Goal: Task Accomplishment & Management: Manage account settings

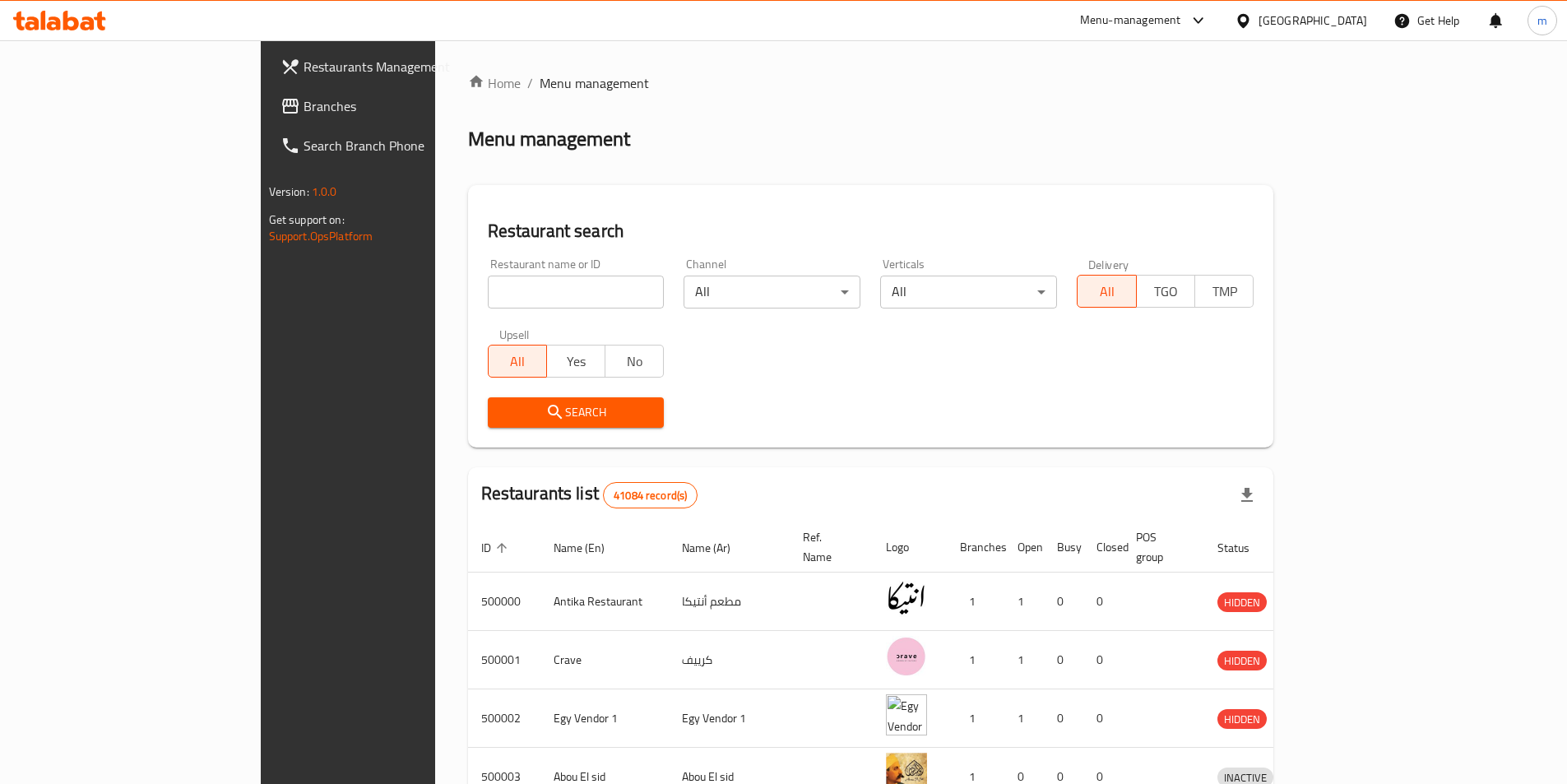
click at [1351, 15] on div "[GEOGRAPHIC_DATA]" at bounding box center [1313, 20] width 108 height 18
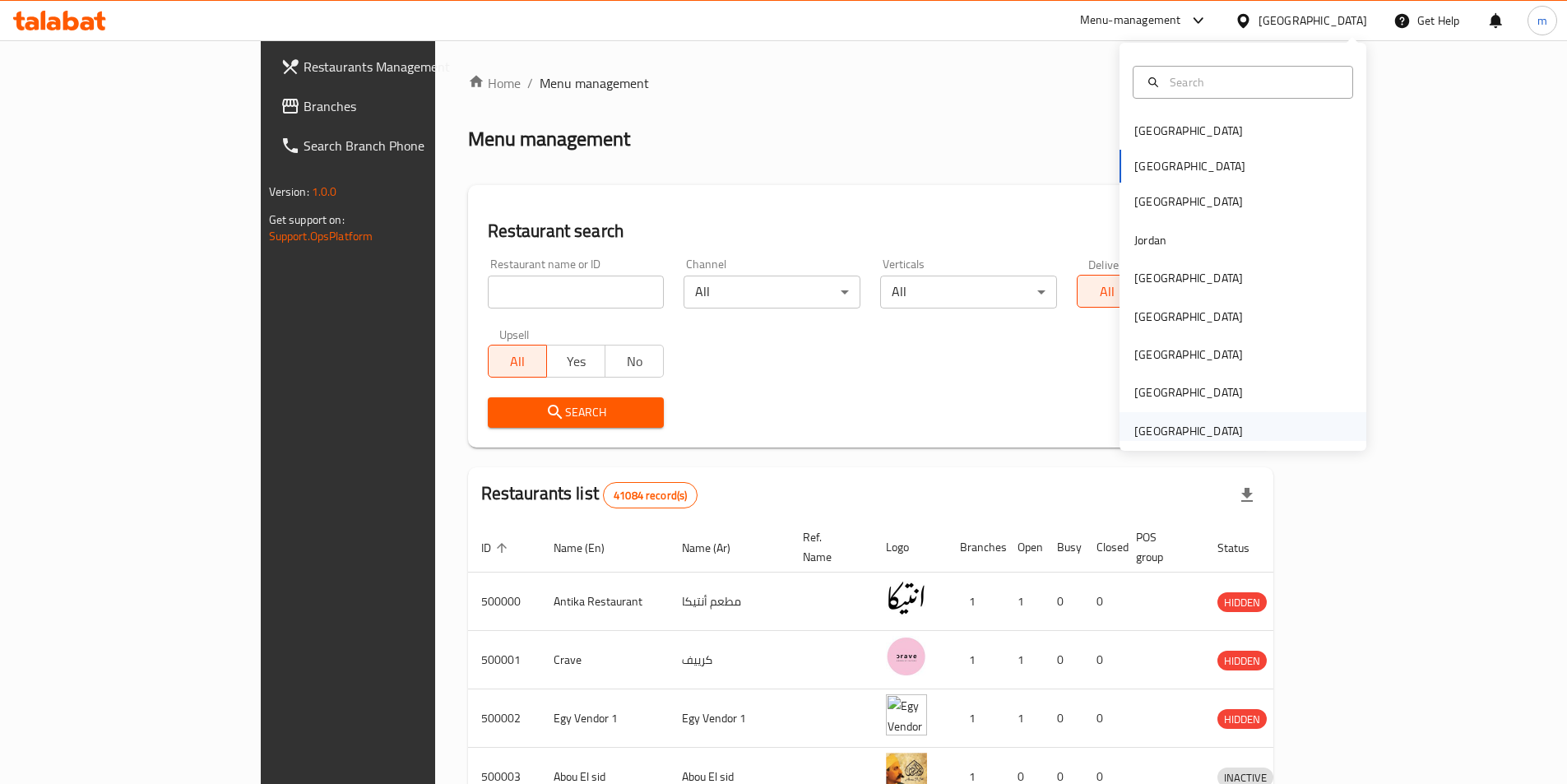
click at [1318, 426] on div "[GEOGRAPHIC_DATA]" at bounding box center [1242, 431] width 247 height 38
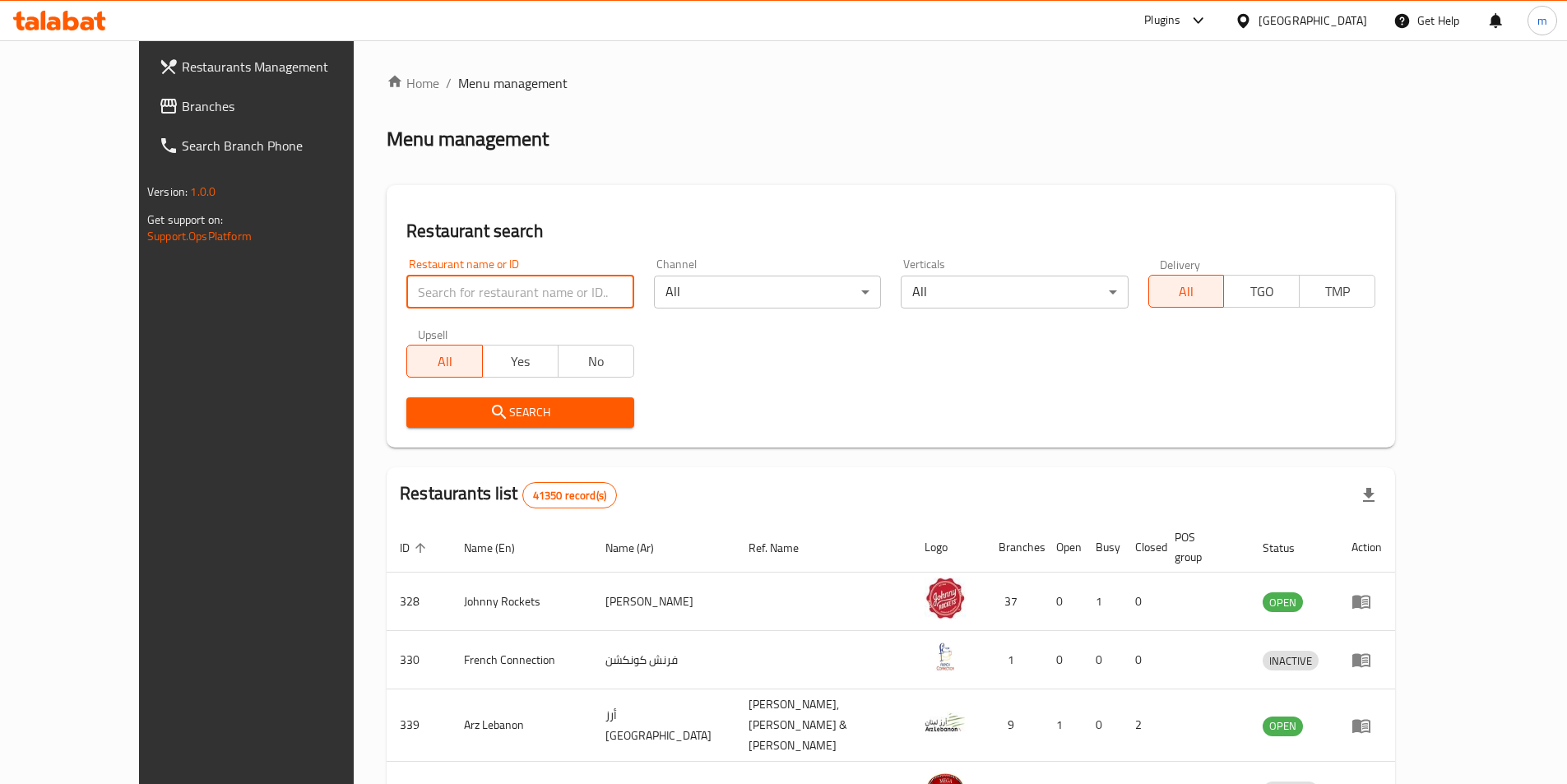
click at [406, 296] on input "search" at bounding box center [519, 292] width 227 height 33
paste input "734157"
type input "734157"
click button "Search" at bounding box center [519, 412] width 227 height 31
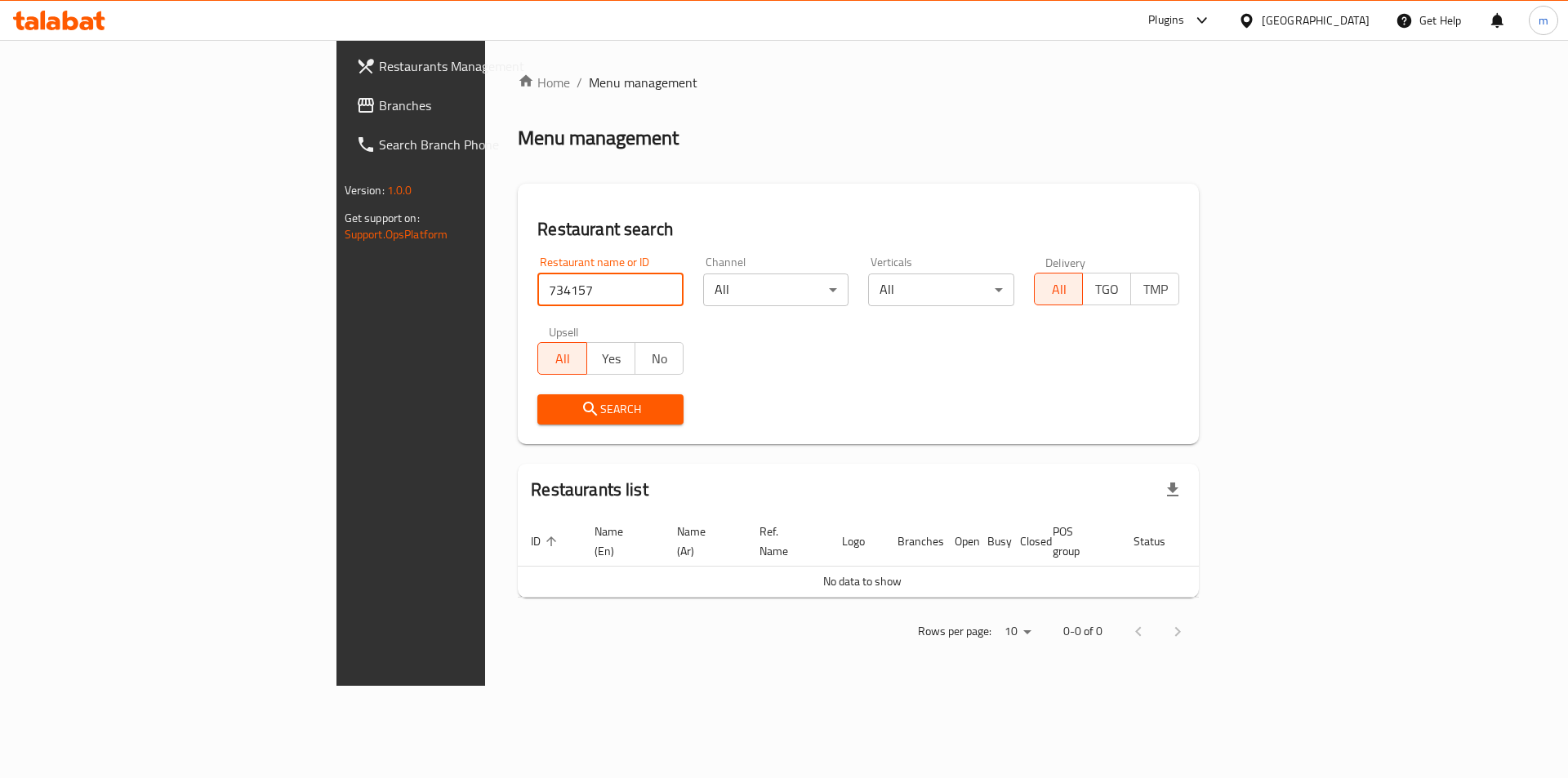
click at [379, 112] on span "Branches" at bounding box center [482, 105] width 207 height 19
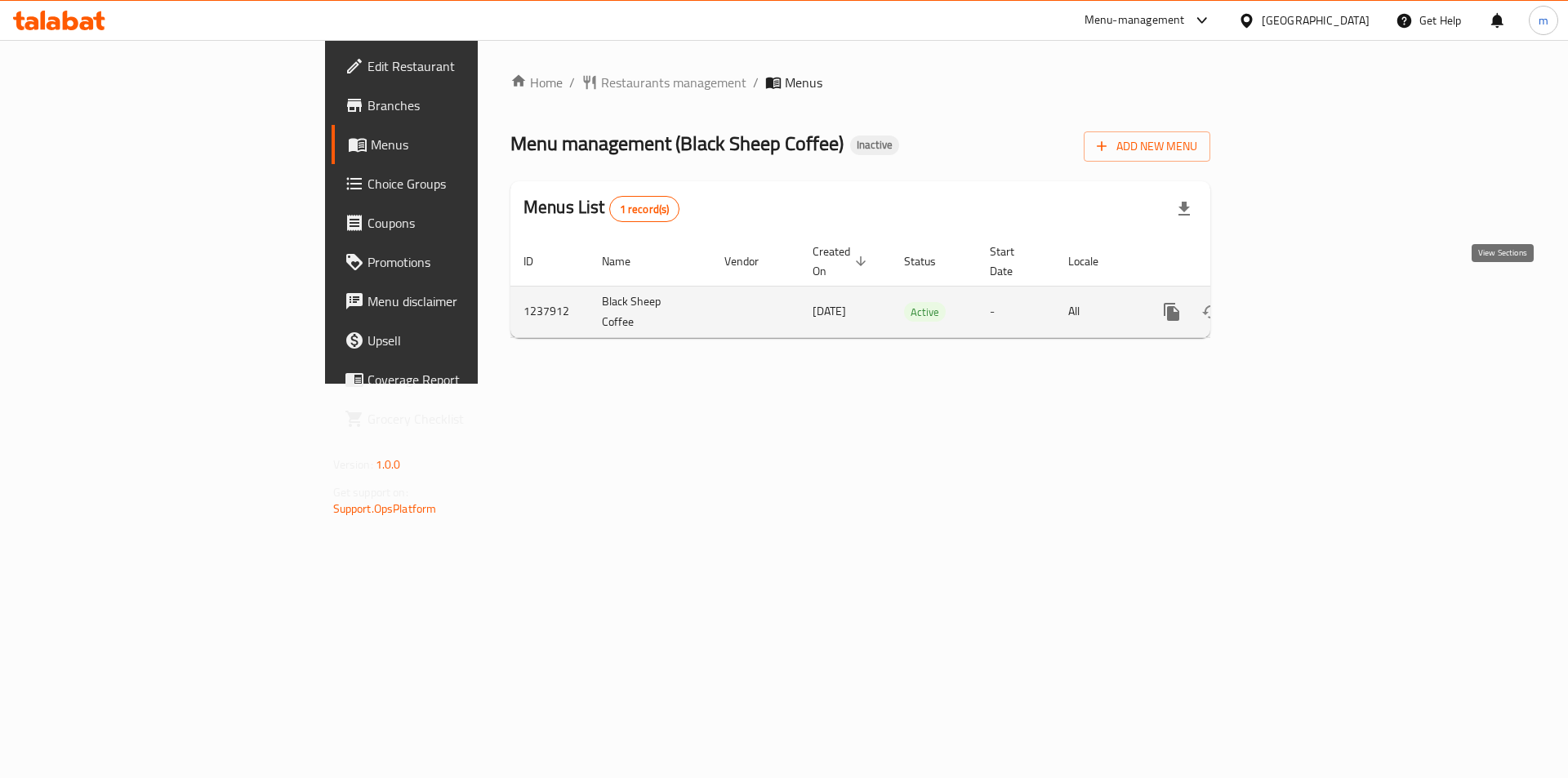
click at [1299, 302] on icon "enhanced table" at bounding box center [1289, 311] width 19 height 19
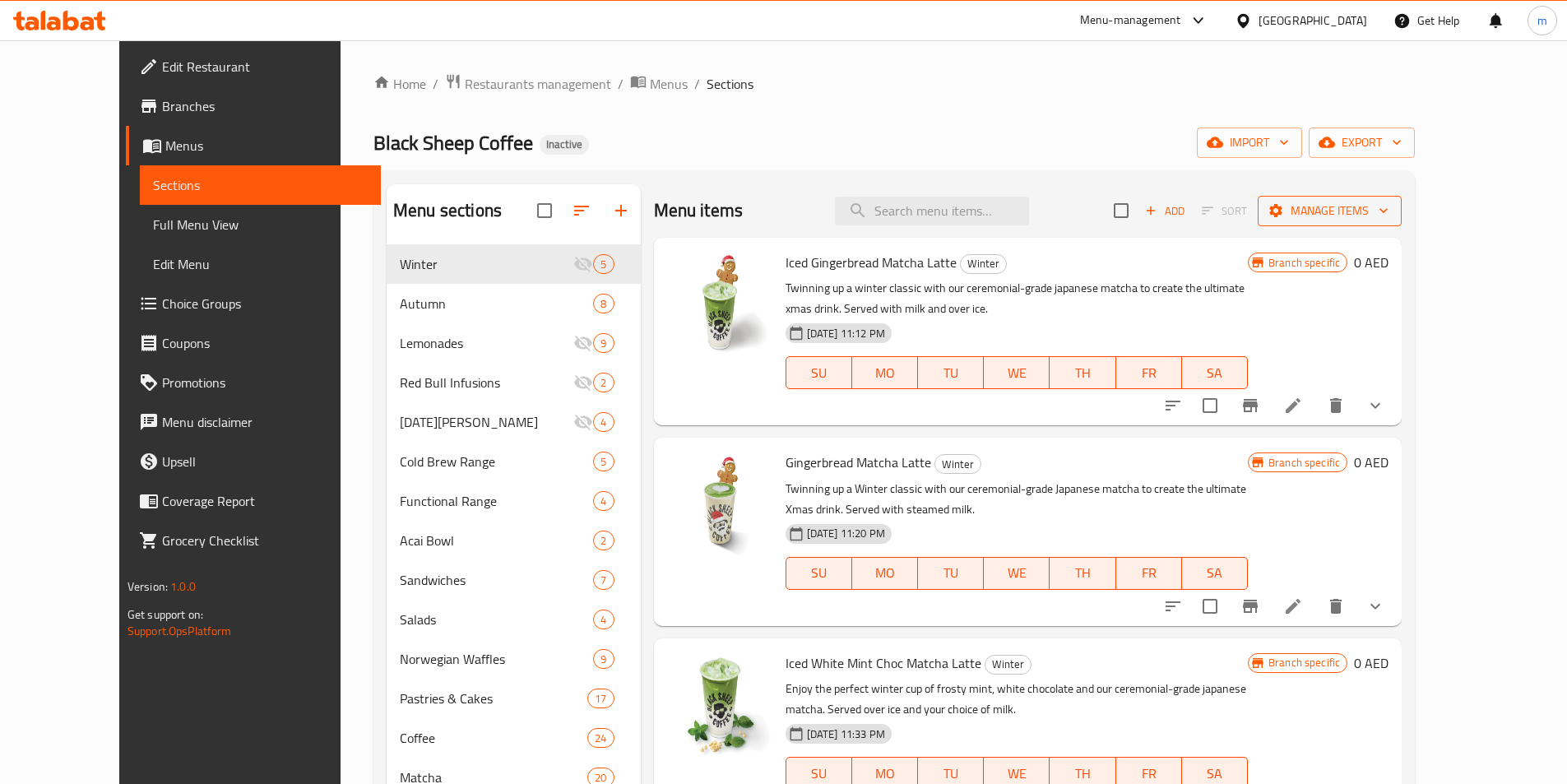
click at [1392, 208] on icon "button" at bounding box center [1384, 211] width 17 height 17
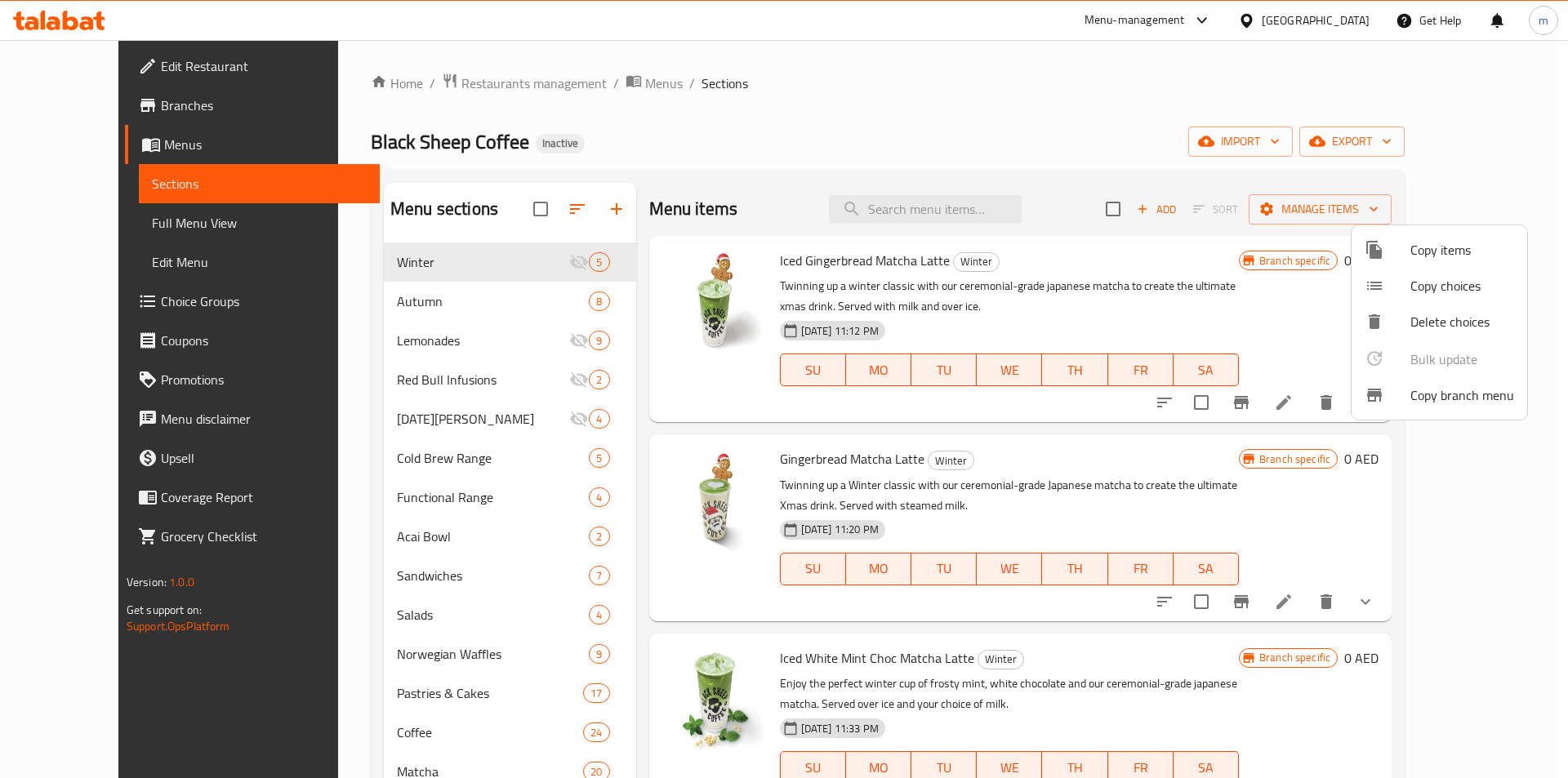
drag, startPoint x: 1481, startPoint y: 212, endPoint x: 1504, endPoint y: 175, distance: 43.6
click at [1481, 213] on div at bounding box center [784, 389] width 1568 height 778
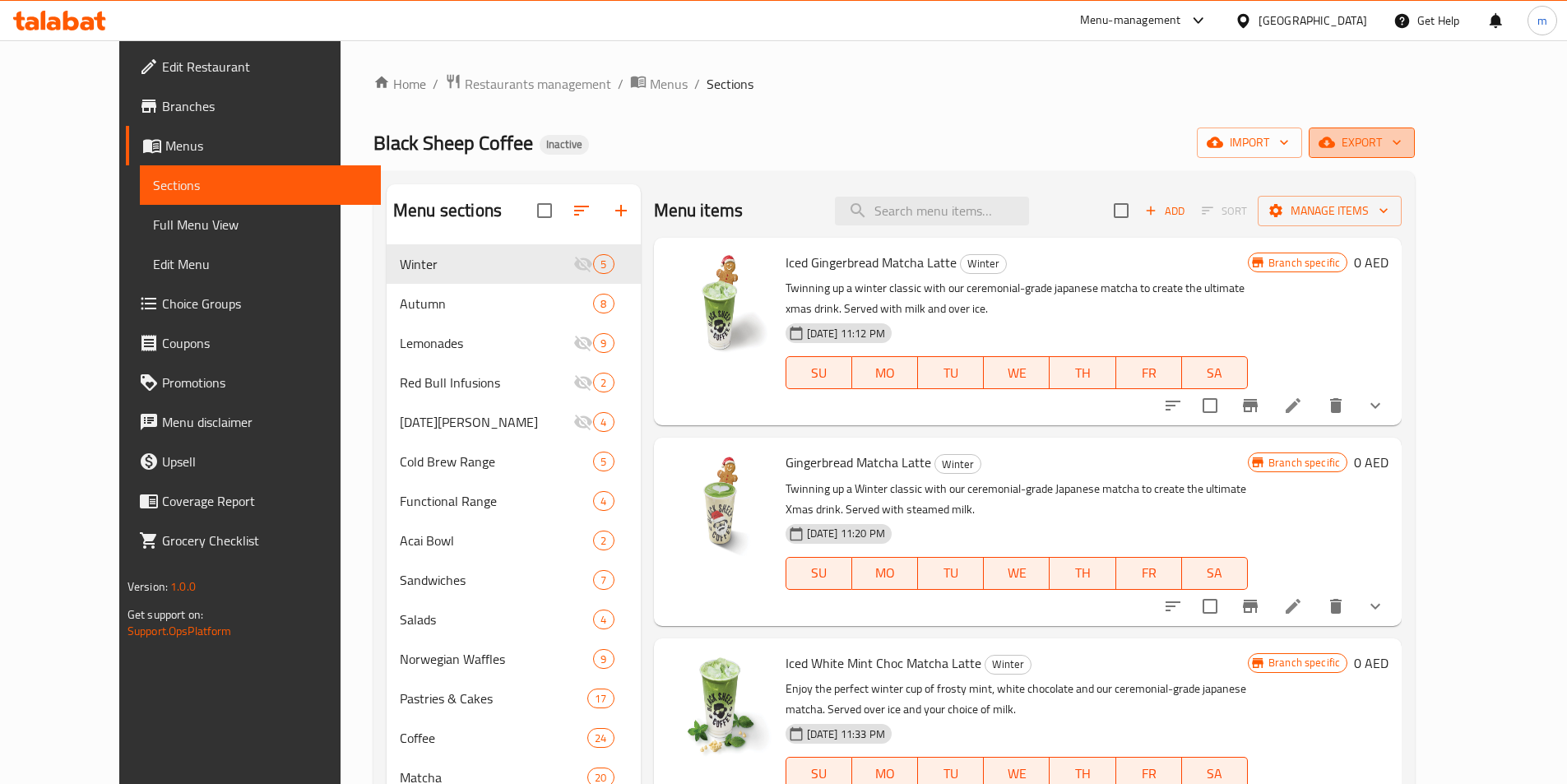
click at [1401, 139] on span "export" at bounding box center [1362, 142] width 80 height 20
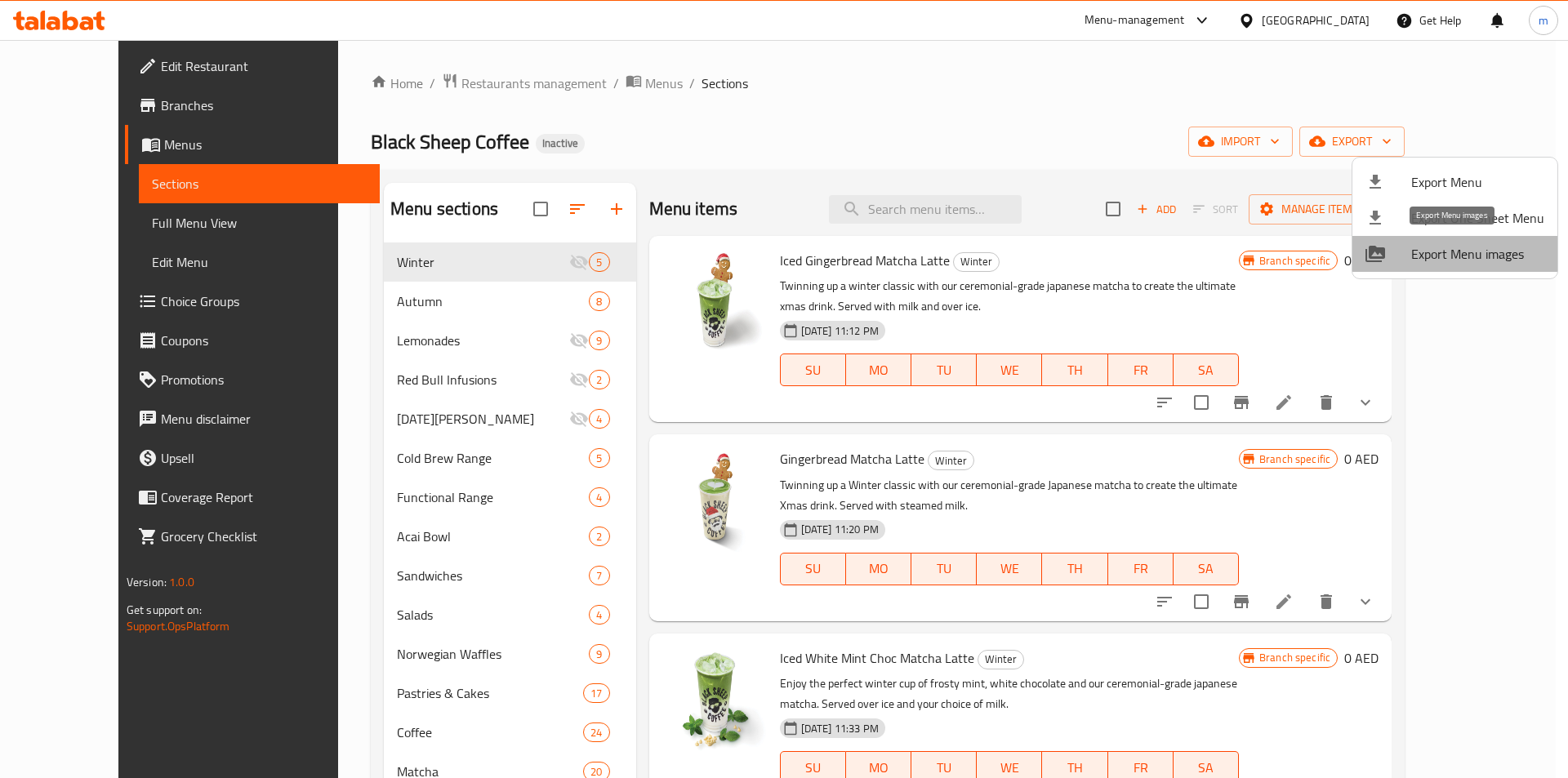
click at [1457, 257] on span "Export Menu images" at bounding box center [1477, 253] width 133 height 19
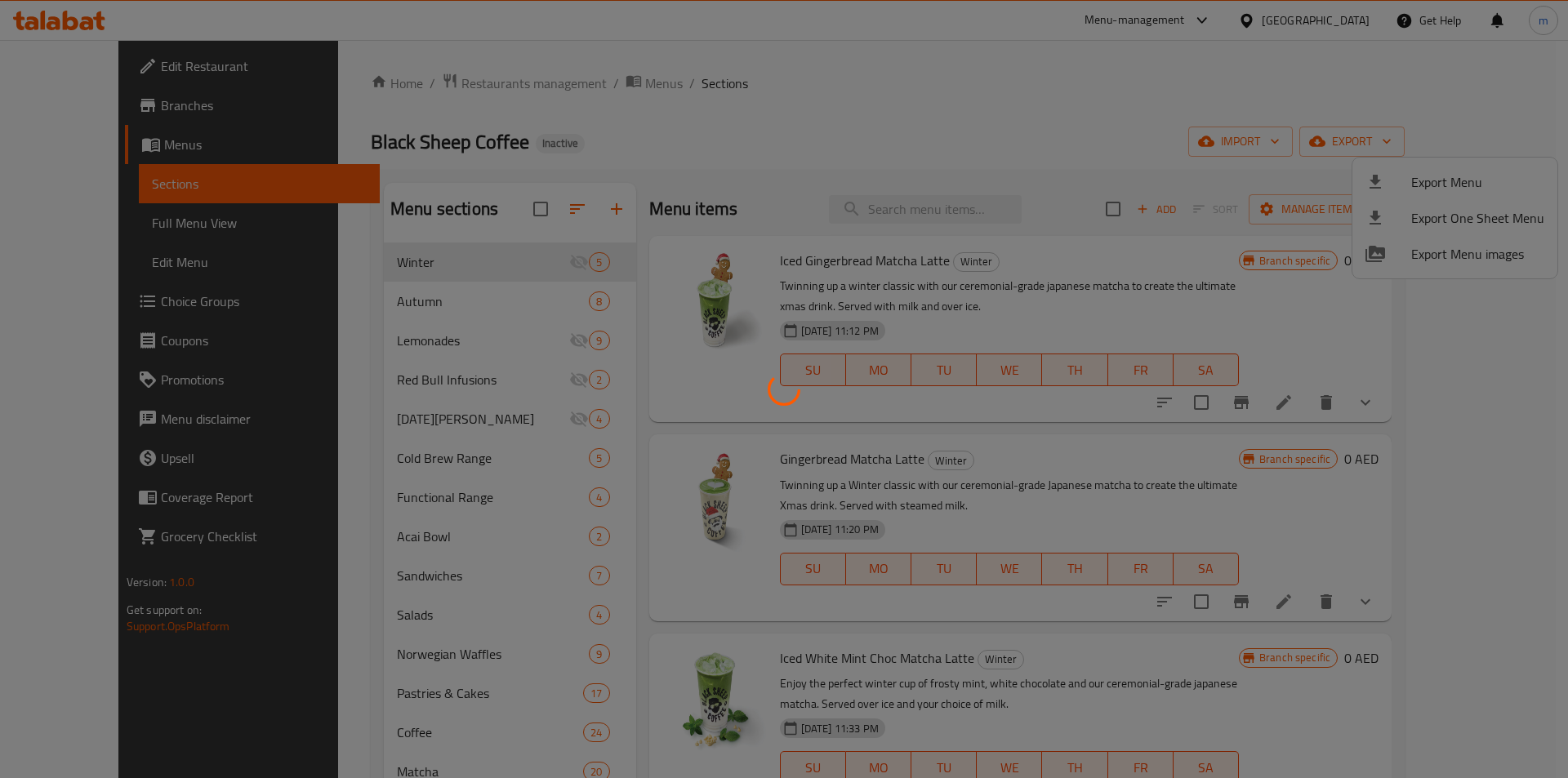
click at [1305, 151] on div at bounding box center [784, 389] width 1568 height 778
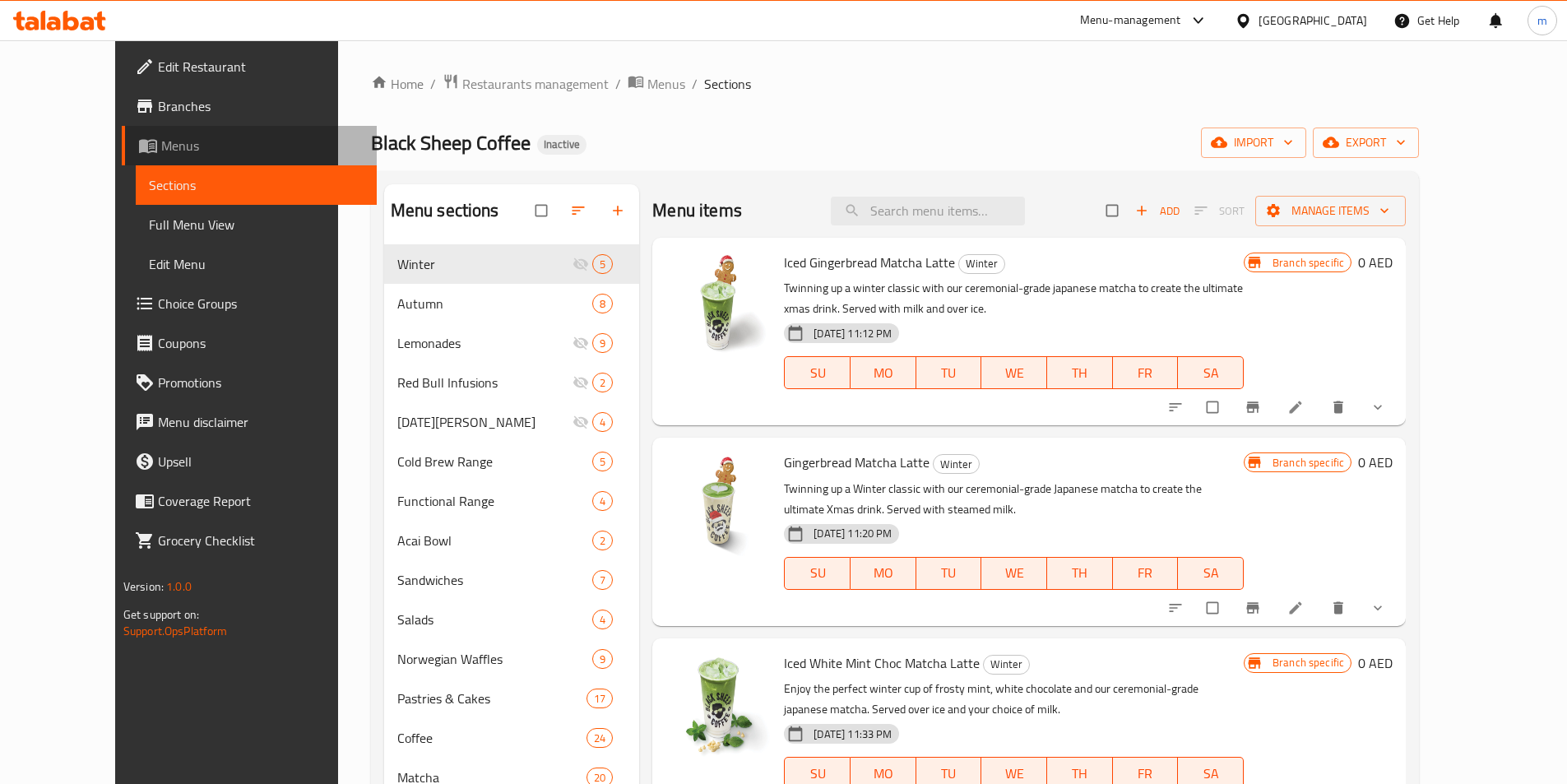
click at [161, 152] on span "Menus" at bounding box center [262, 145] width 203 height 19
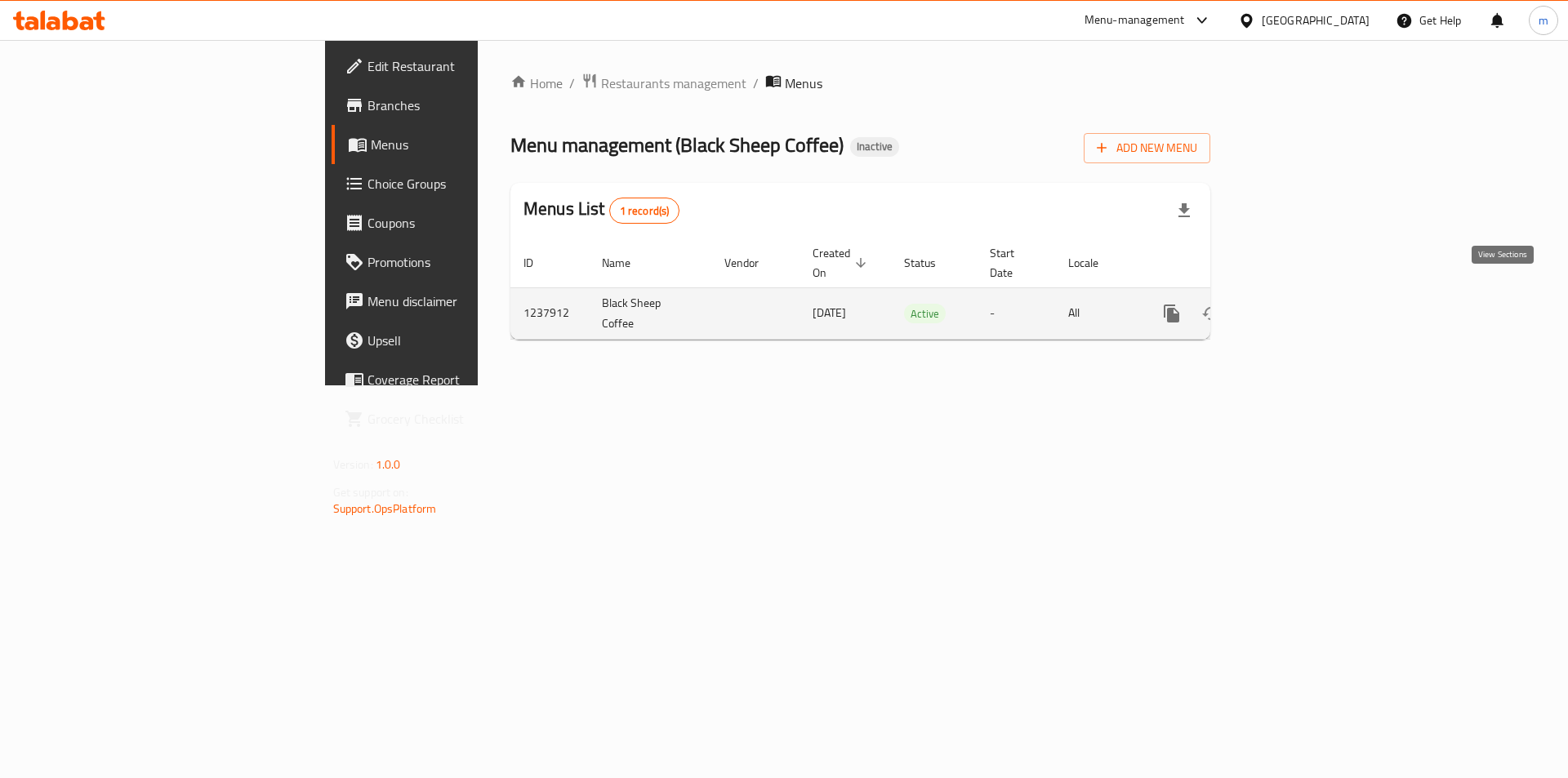
click at [1296, 306] on icon "enhanced table" at bounding box center [1289, 313] width 15 height 15
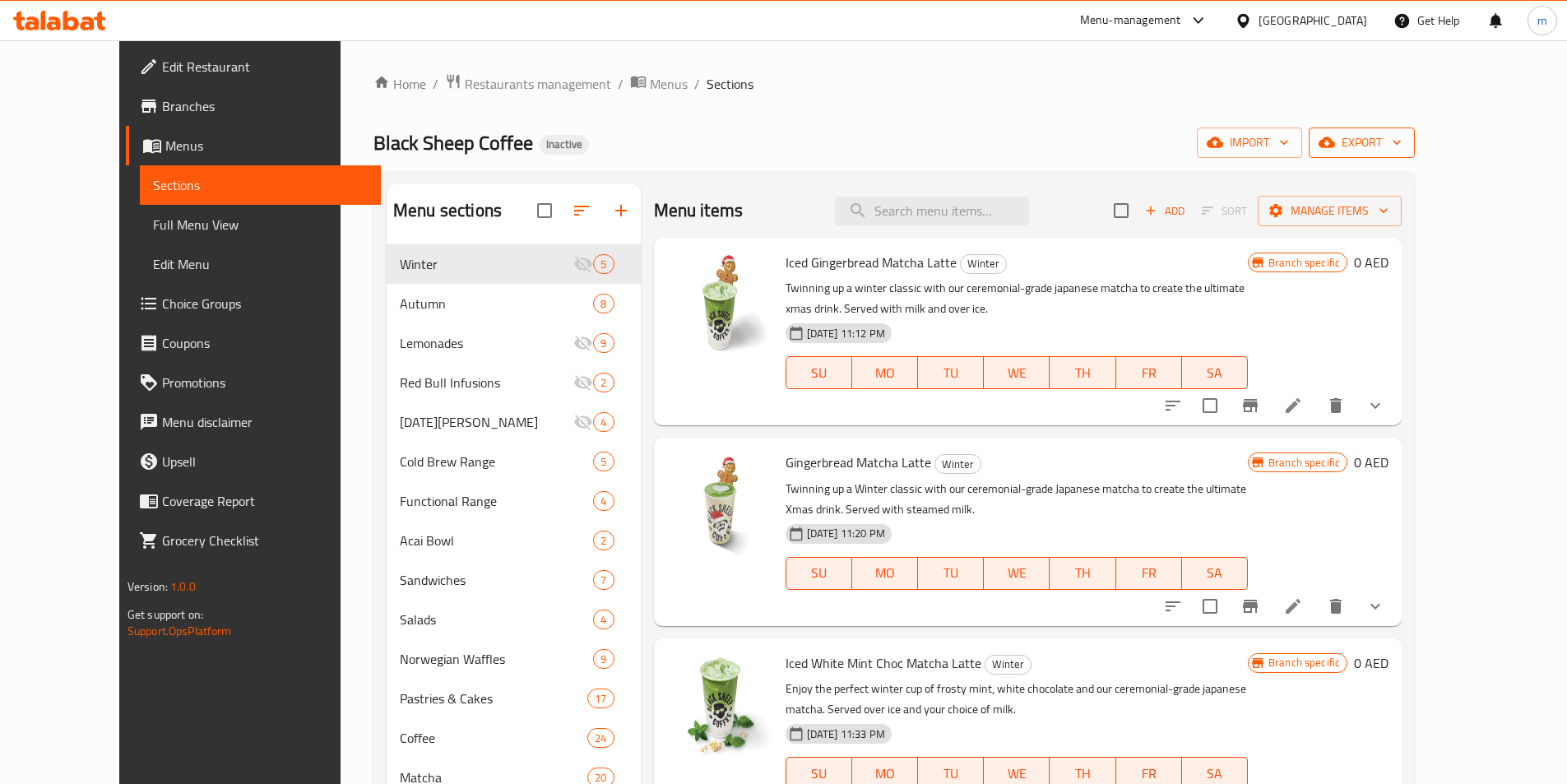
click at [1401, 145] on span "export" at bounding box center [1362, 142] width 80 height 20
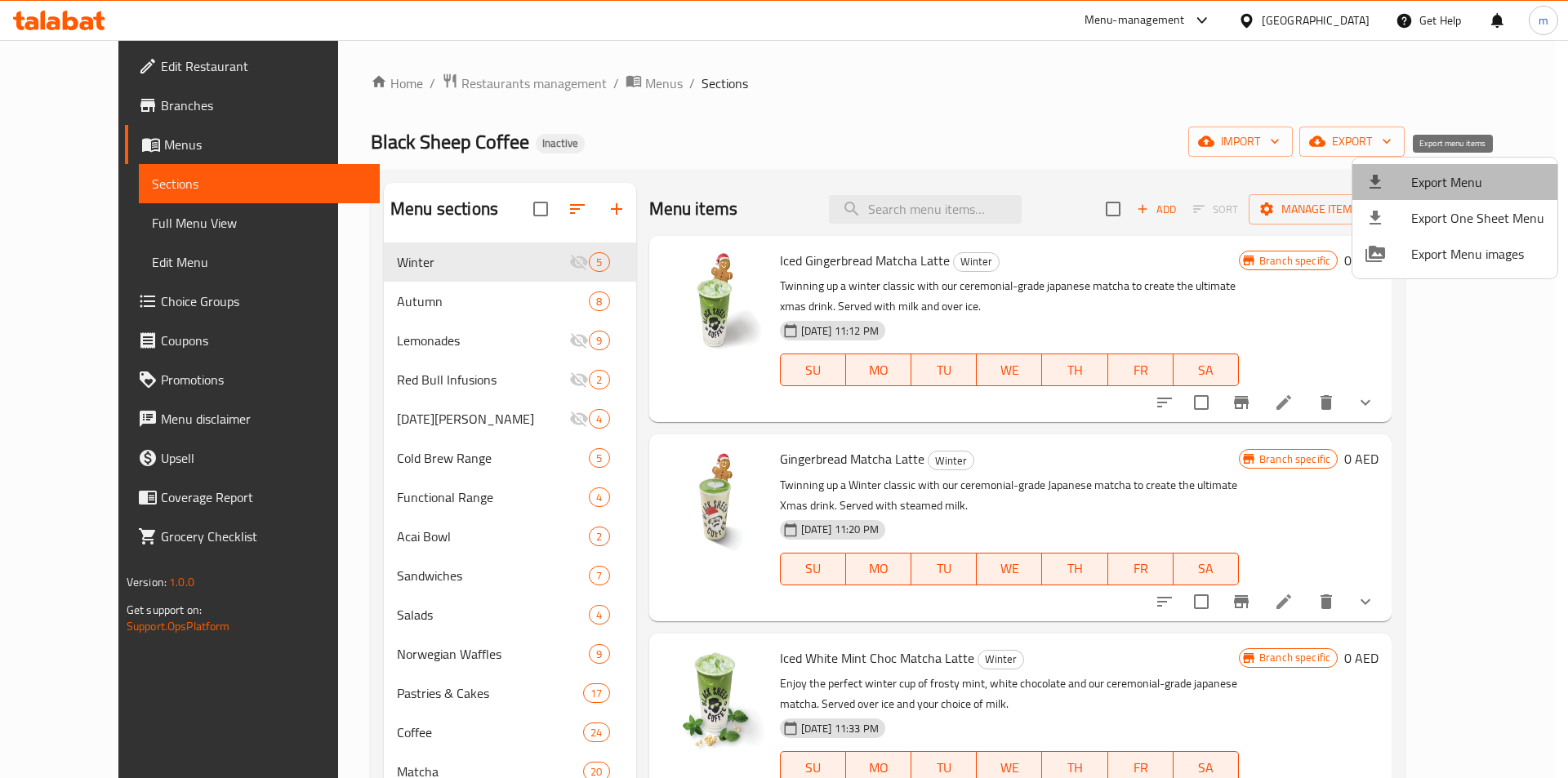
click at [1459, 190] on span "Export Menu" at bounding box center [1477, 182] width 133 height 19
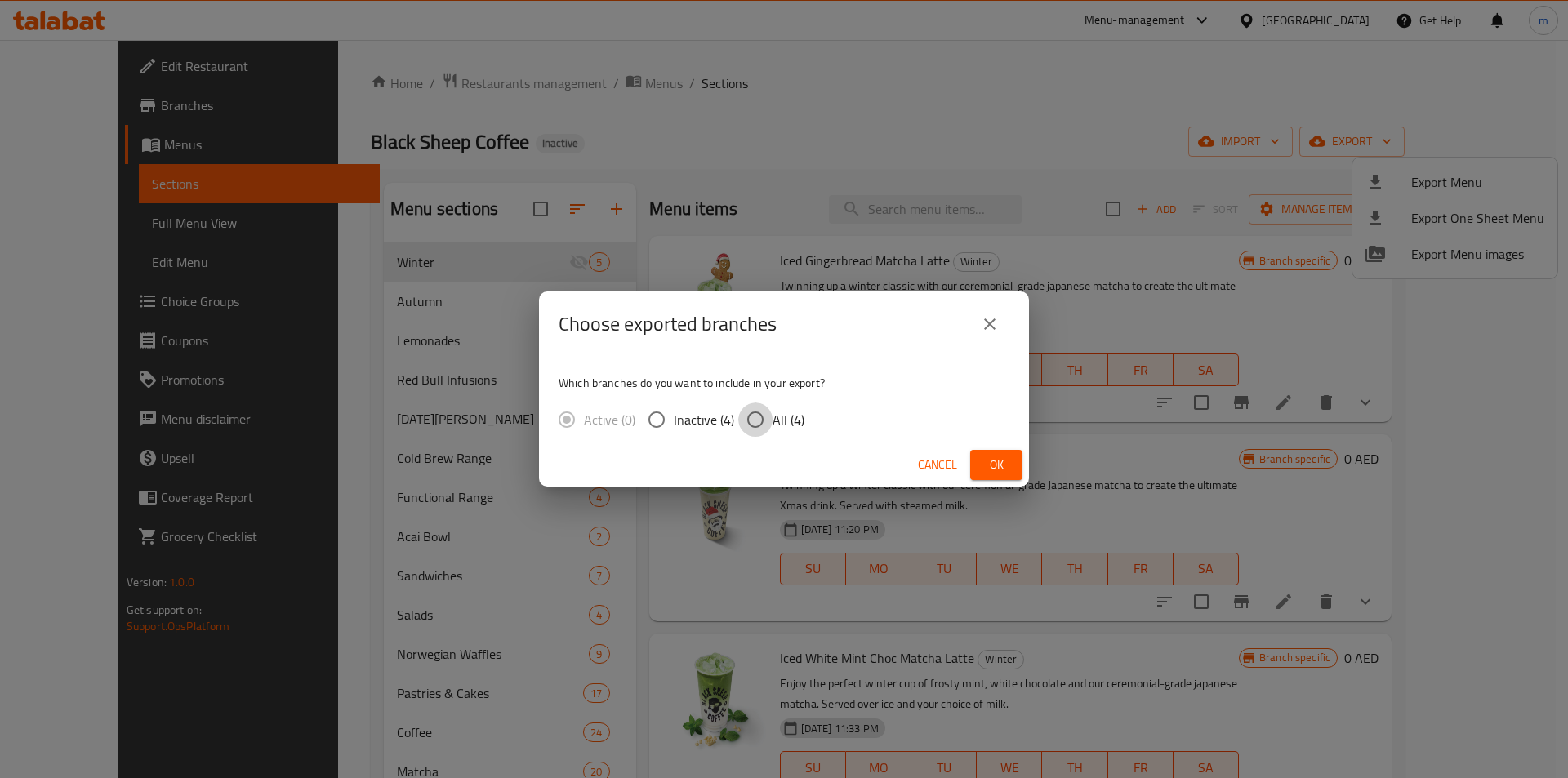
click at [760, 422] on input "All (4)" at bounding box center [755, 418] width 34 height 34
radio input "true"
click at [999, 459] on span "Ok" at bounding box center [996, 464] width 26 height 20
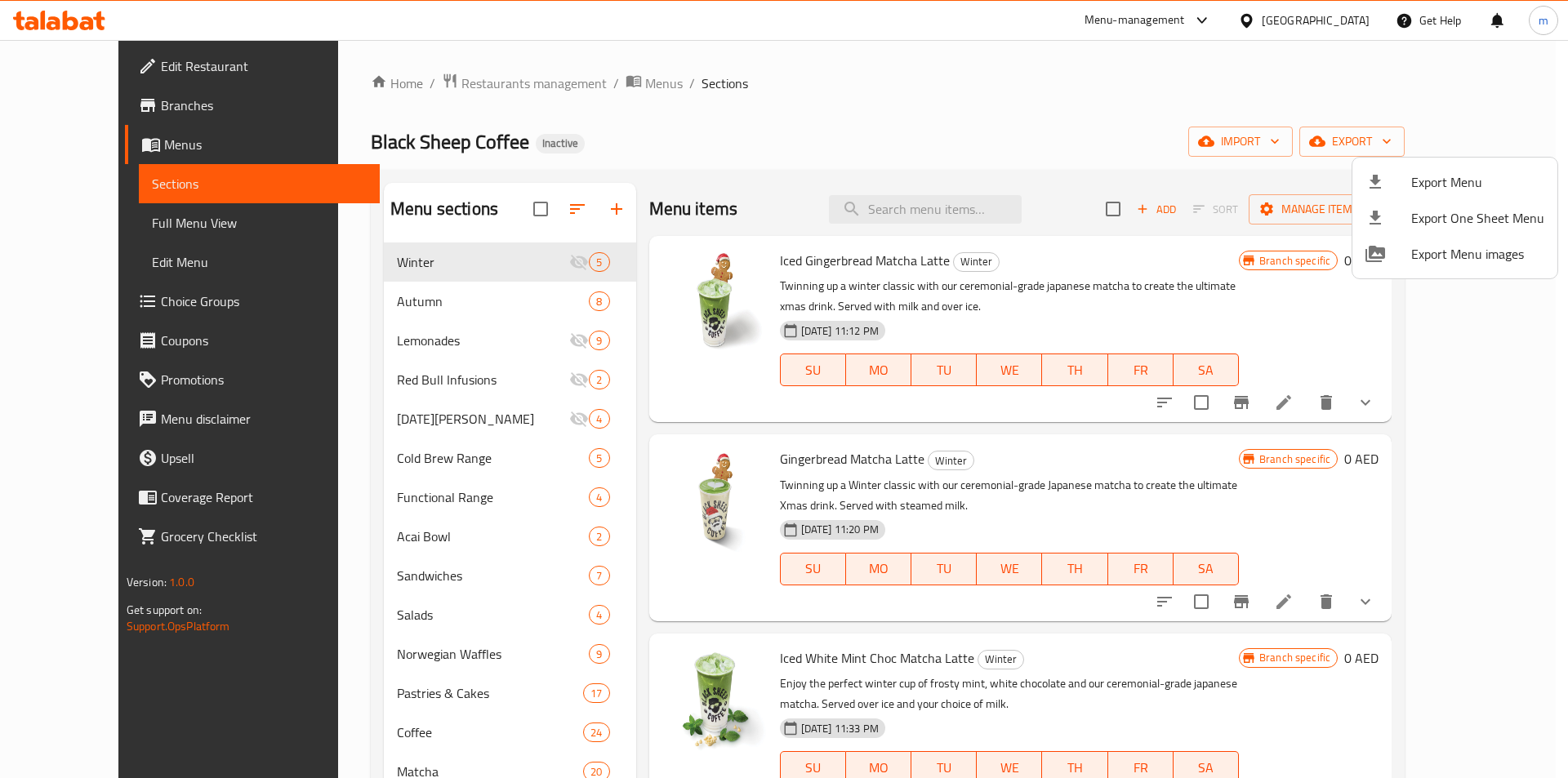
click at [1066, 97] on div at bounding box center [784, 389] width 1568 height 778
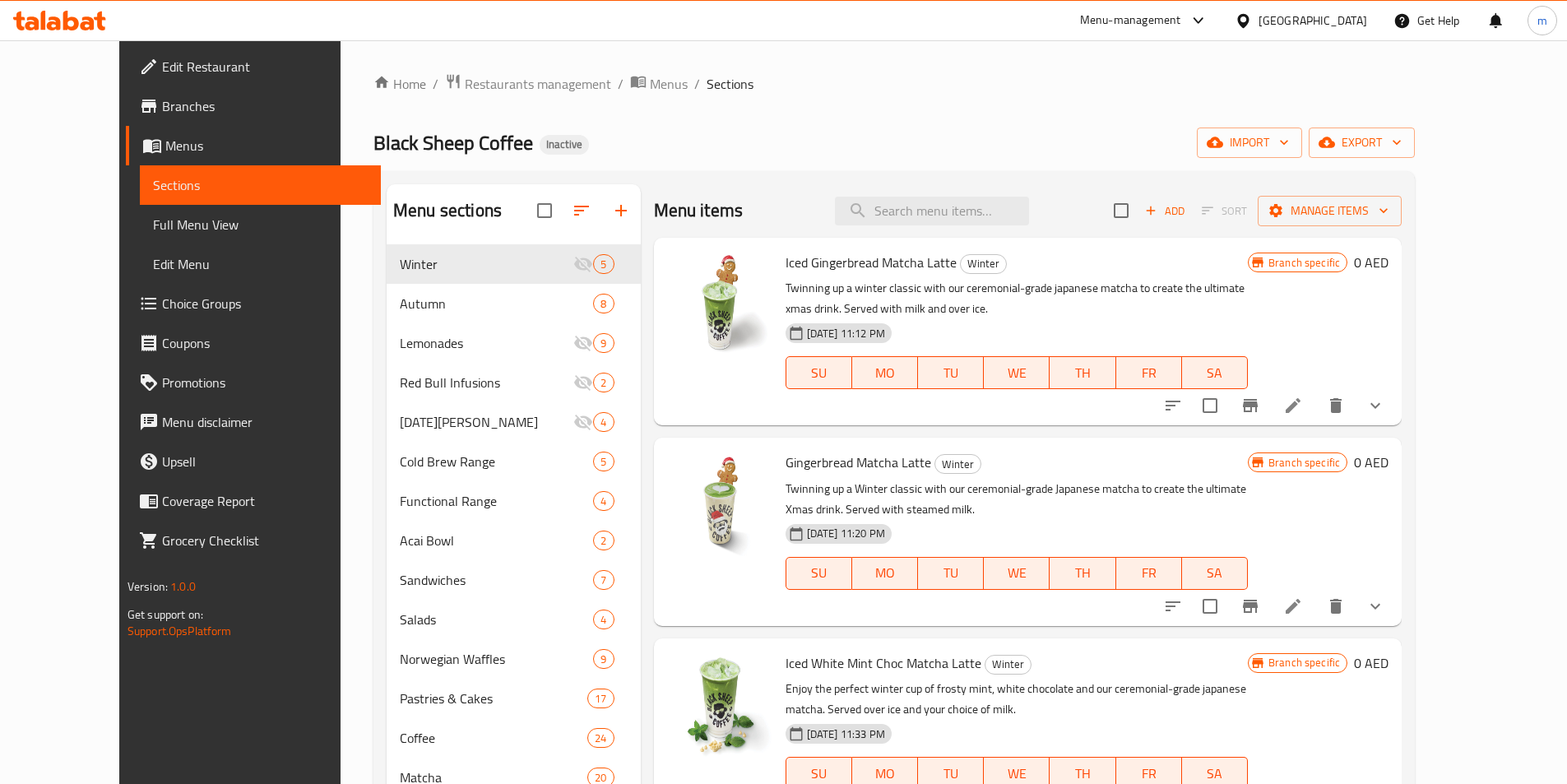
click at [162, 76] on span "Edit Restaurant" at bounding box center [265, 66] width 205 height 19
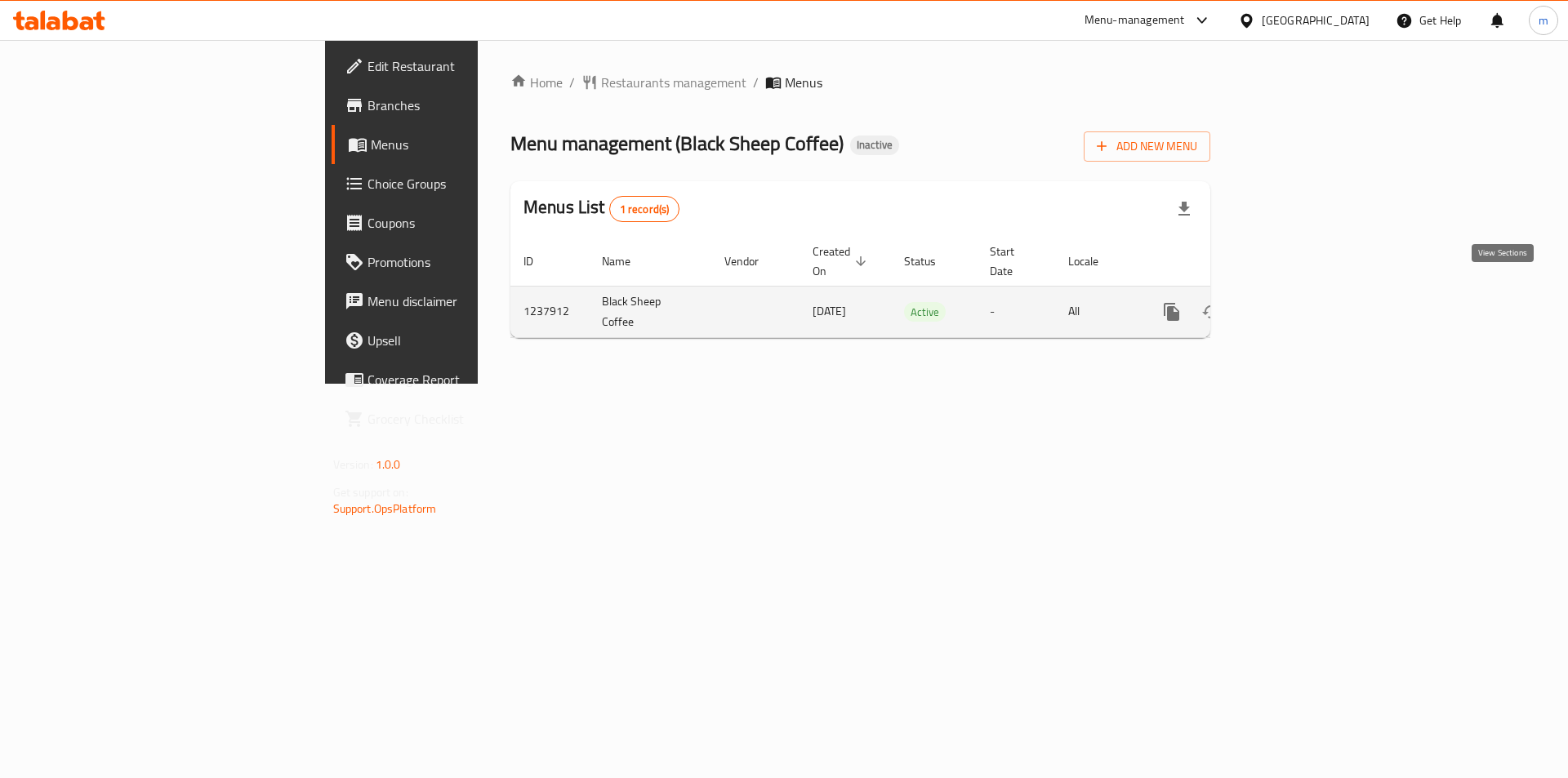
click at [1299, 302] on icon "enhanced table" at bounding box center [1289, 311] width 19 height 19
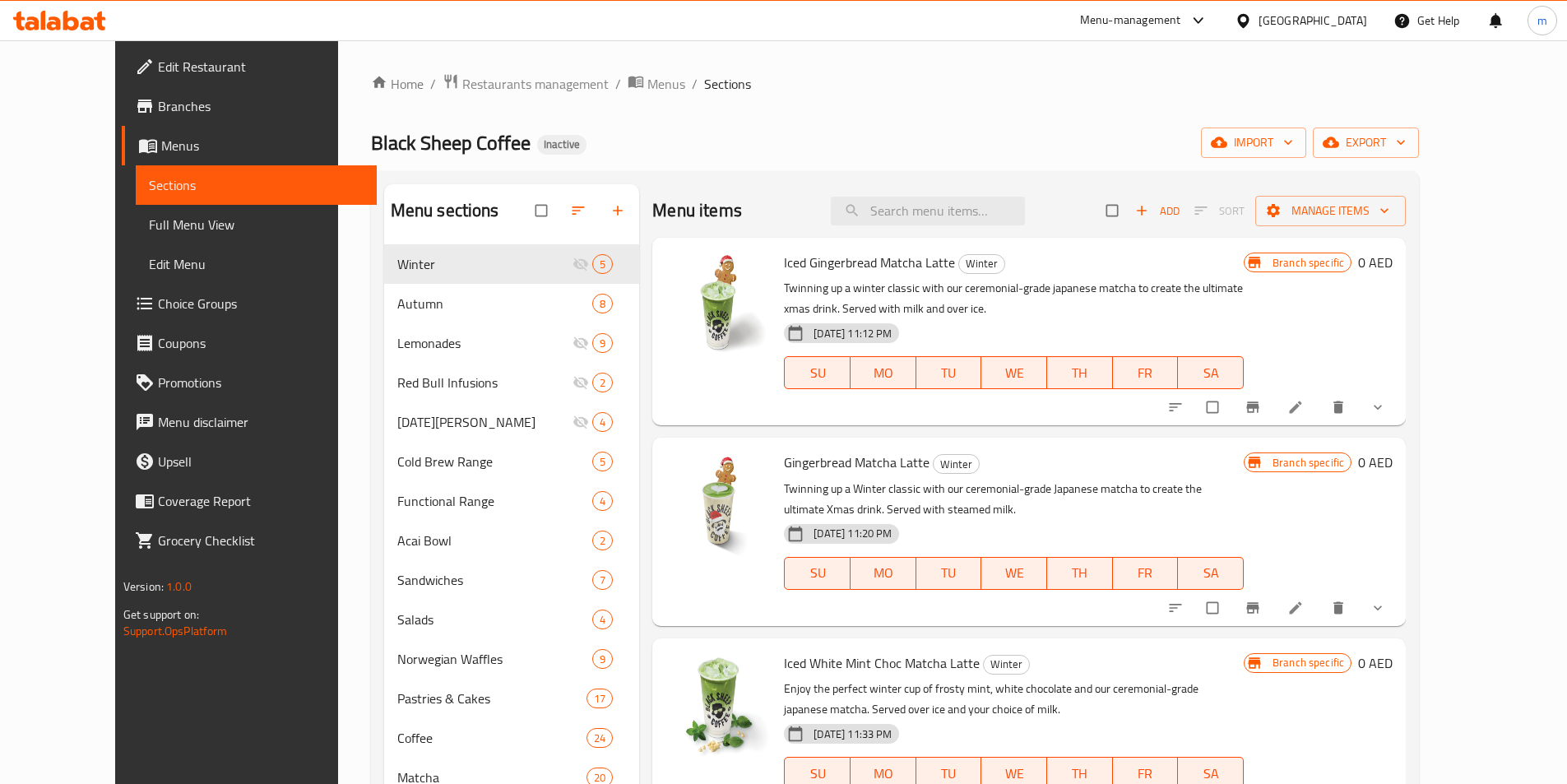
click at [161, 155] on span "Menus" at bounding box center [262, 145] width 203 height 19
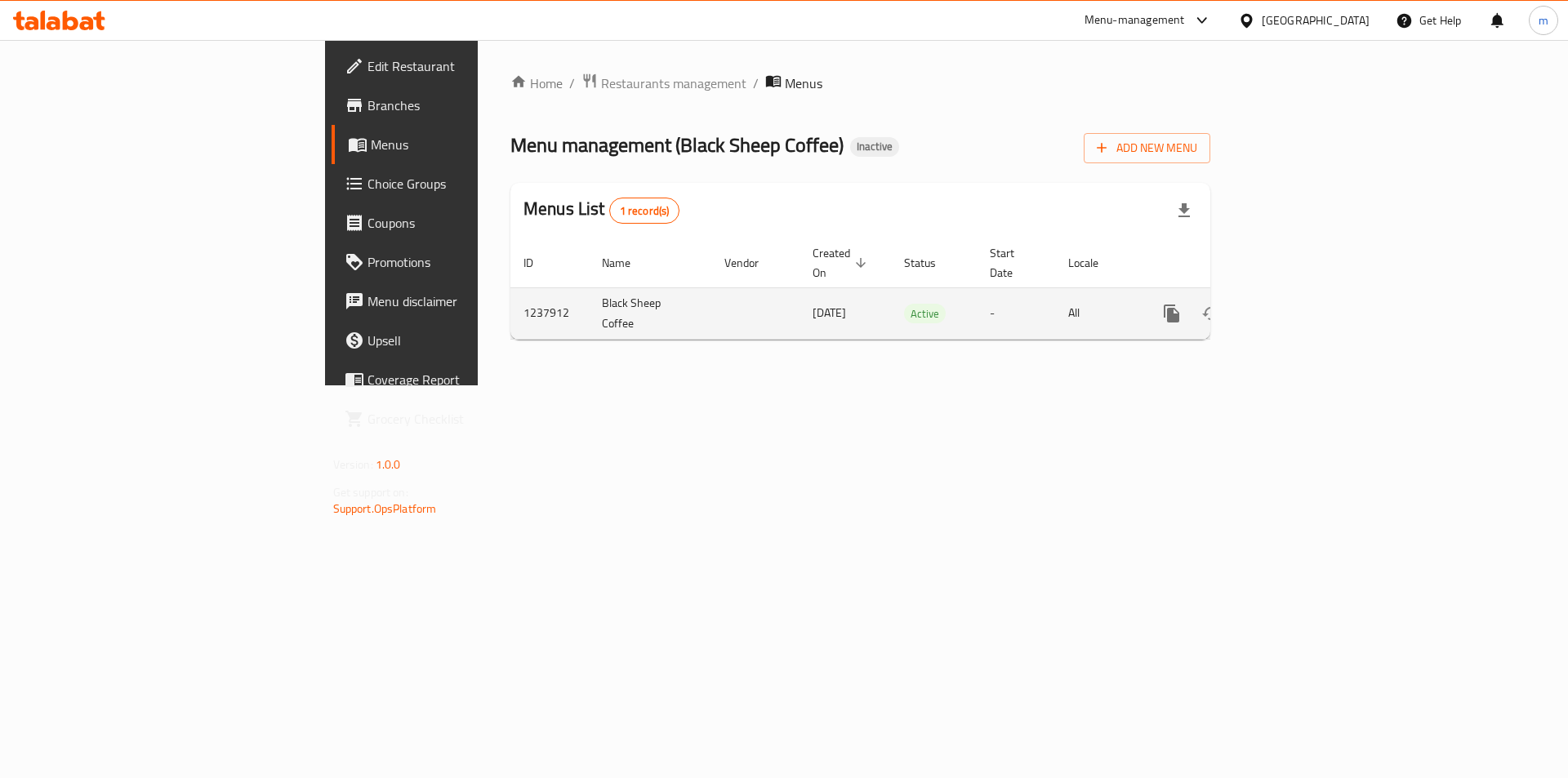
click at [1299, 304] on icon "enhanced table" at bounding box center [1289, 313] width 19 height 19
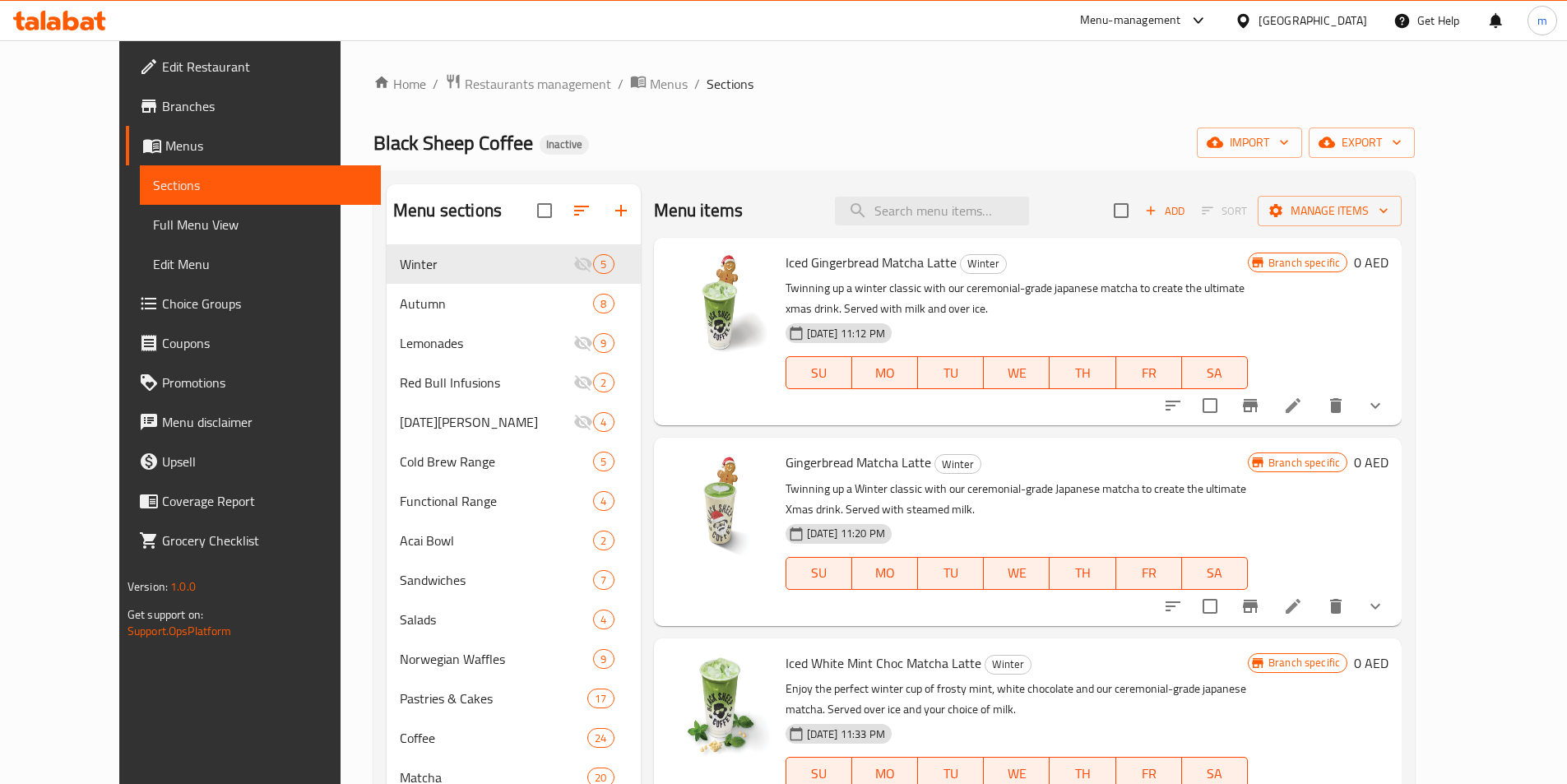
drag, startPoint x: 1303, startPoint y: 329, endPoint x: 1254, endPoint y: 312, distance: 51.9
drag, startPoint x: 1254, startPoint y: 312, endPoint x: 72, endPoint y: 116, distance: 1198.1
click at [162, 116] on span "Branches" at bounding box center [265, 105] width 205 height 19
